Goal: Navigation & Orientation: Understand site structure

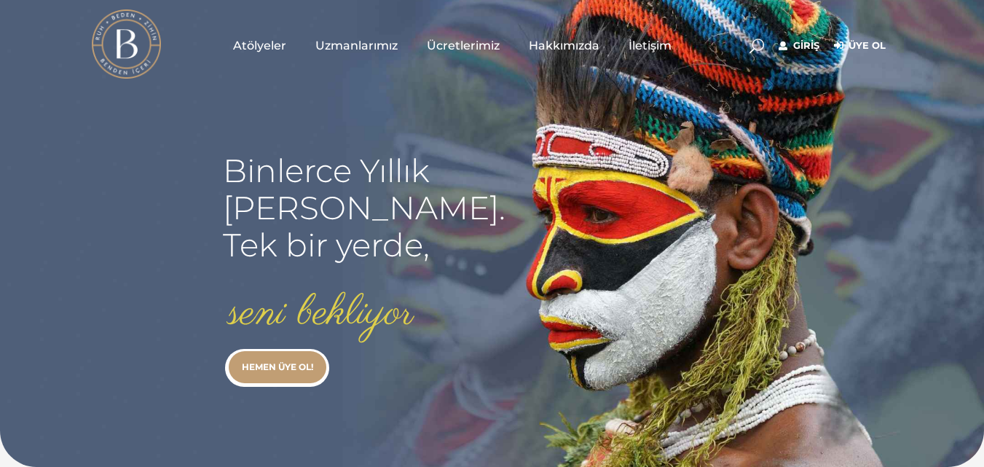
click at [395, 42] on span "Uzmanlarımız" at bounding box center [356, 45] width 82 height 17
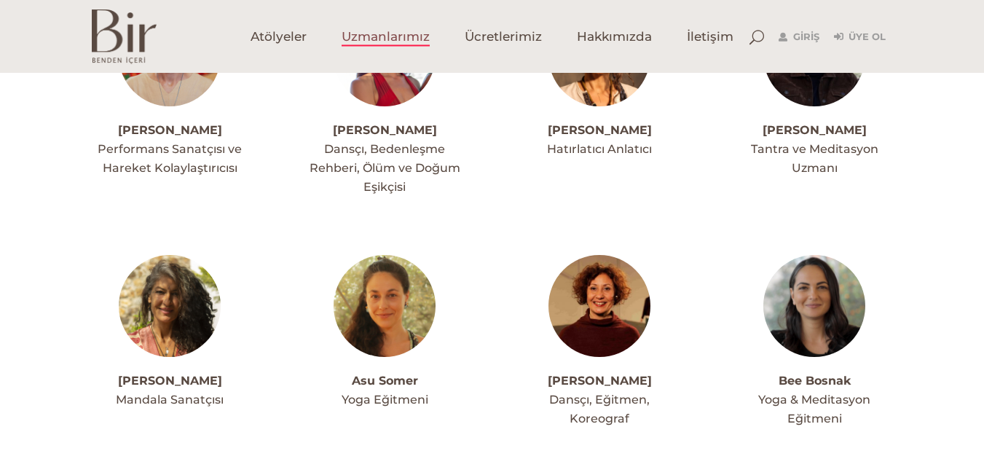
scroll to position [457, 0]
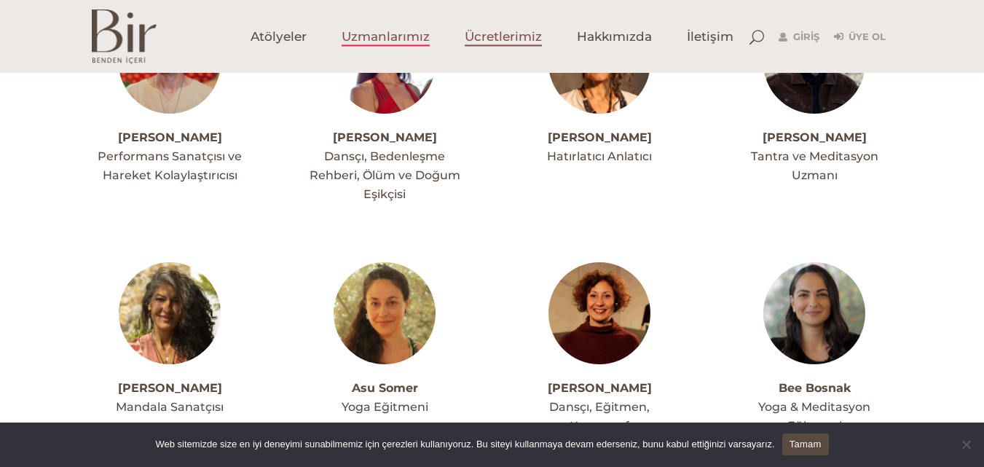
click at [473, 37] on span "Ücretlerimiz" at bounding box center [503, 36] width 77 height 17
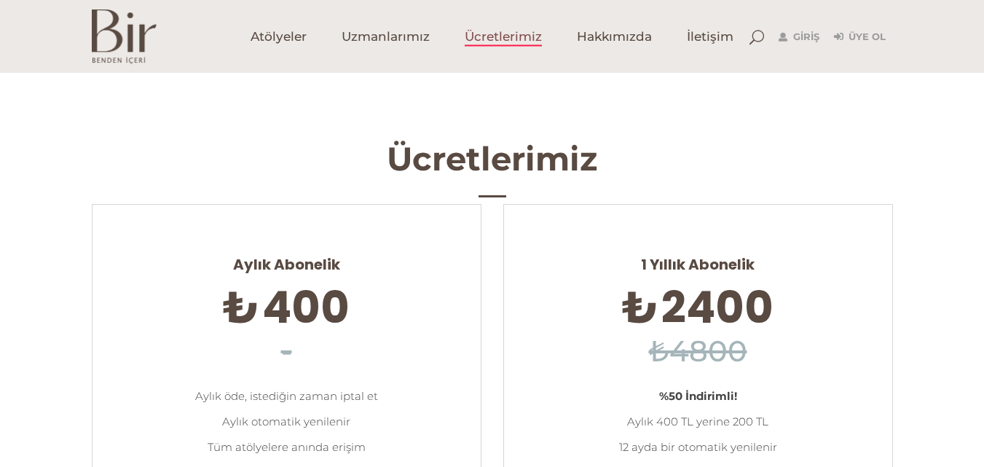
click at [604, 32] on span "Hakkımızda" at bounding box center [614, 36] width 75 height 17
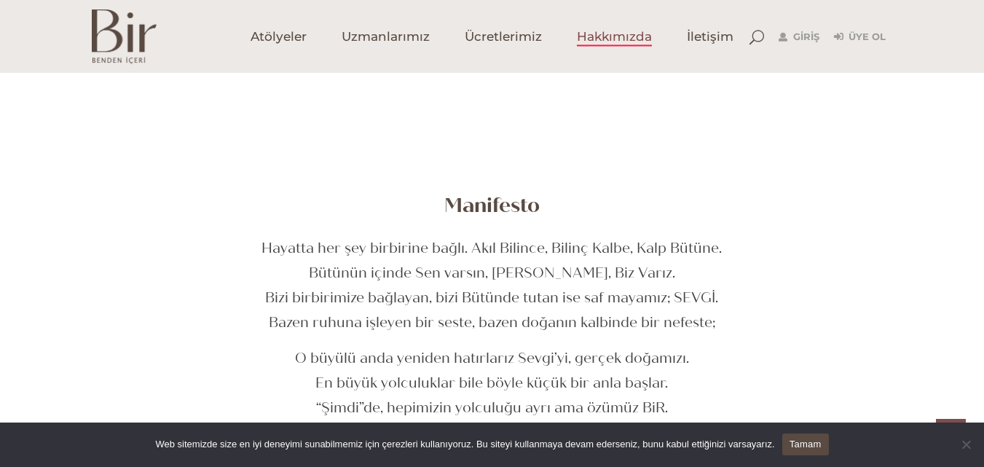
scroll to position [437, 0]
